Goal: Task Accomplishment & Management: Use online tool/utility

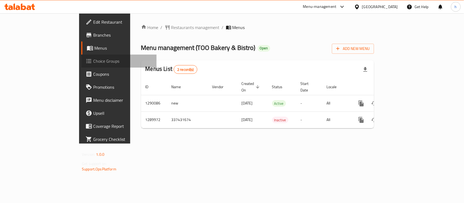
click at [93, 61] on span "Choice Groups" at bounding box center [122, 61] width 59 height 7
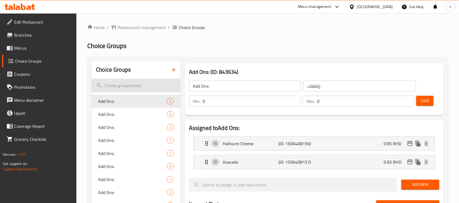
click at [131, 90] on input "search" at bounding box center [136, 86] width 89 height 14
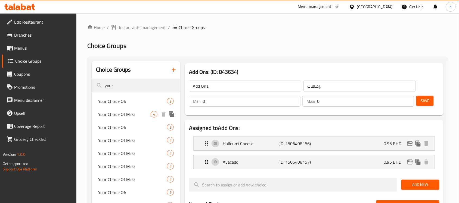
type input "your"
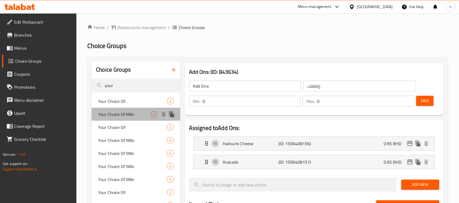
click at [133, 111] on span "Your Choice Of Milk:" at bounding box center [124, 114] width 52 height 7
type input "Your Choice Of Milk:"
type input "إختيارك من الحليب:"
type input "1"
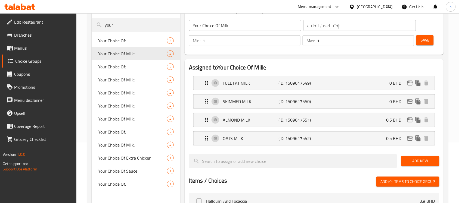
scroll to position [68, 0]
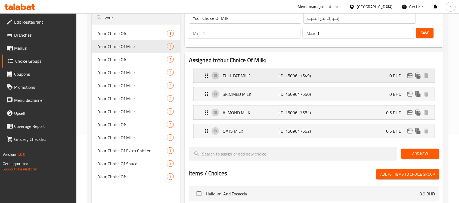
click at [207, 73] on icon "Expand" at bounding box center [206, 76] width 7 height 7
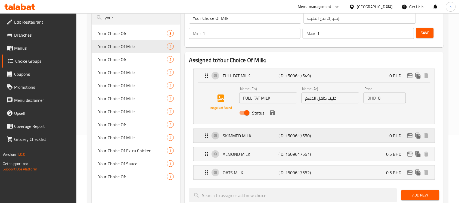
click at [208, 135] on icon "Expand" at bounding box center [206, 136] width 7 height 7
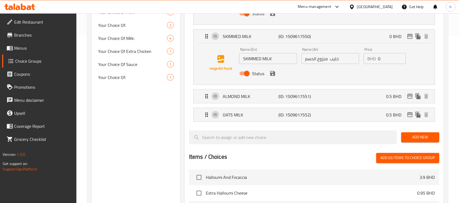
scroll to position [170, 0]
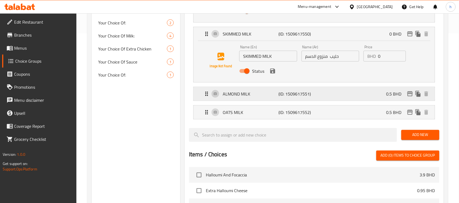
click at [207, 95] on icon "Expand" at bounding box center [206, 94] width 3 height 4
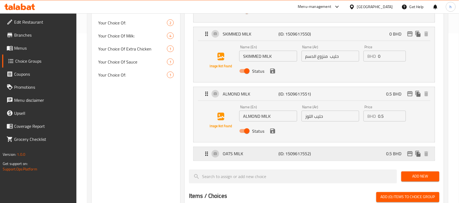
click at [203, 157] on icon "Expand" at bounding box center [206, 154] width 7 height 7
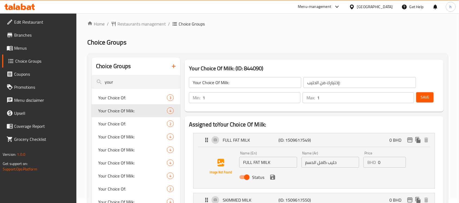
scroll to position [0, 0]
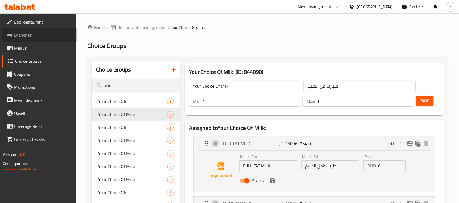
click at [17, 38] on span "Branches" at bounding box center [43, 35] width 58 height 7
